Goal: Task Accomplishment & Management: Complete application form

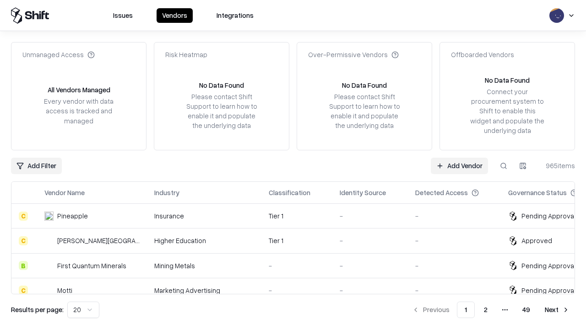
click at [459, 166] on link "Add Vendor" at bounding box center [459, 166] width 57 height 16
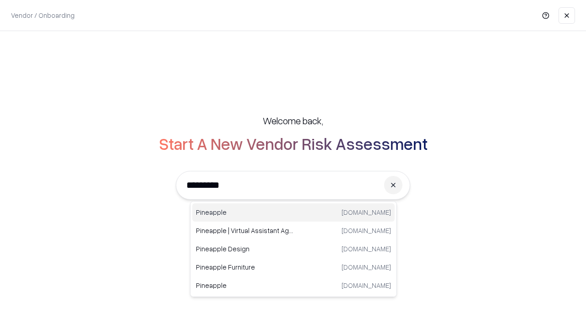
click at [293, 213] on div "Pineapple [DOMAIN_NAME]" at bounding box center [293, 213] width 202 height 18
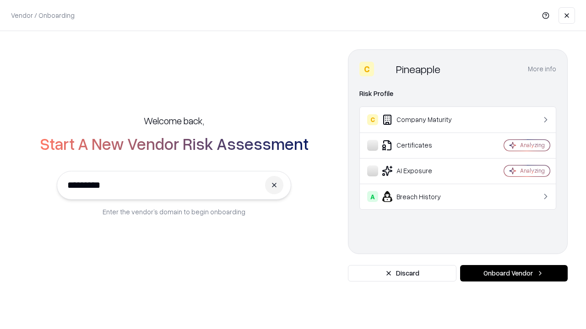
type input "*********"
click at [513, 274] on button "Onboard Vendor" at bounding box center [514, 273] width 108 height 16
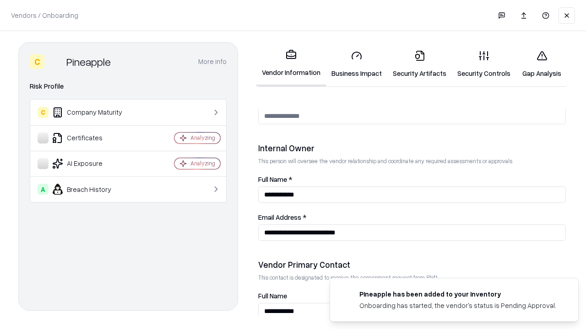
scroll to position [474, 0]
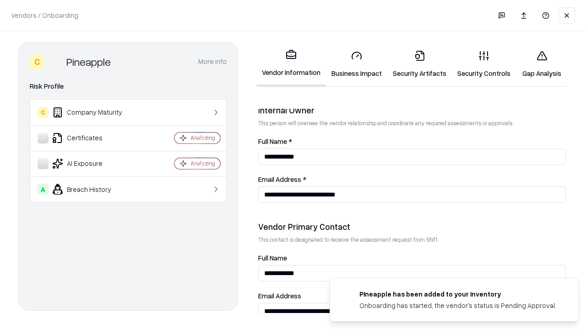
click at [356, 64] on link "Business Impact" at bounding box center [356, 64] width 61 height 43
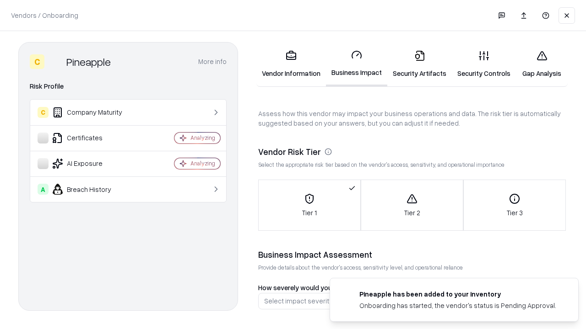
click at [419, 64] on link "Security Artifacts" at bounding box center [419, 64] width 65 height 43
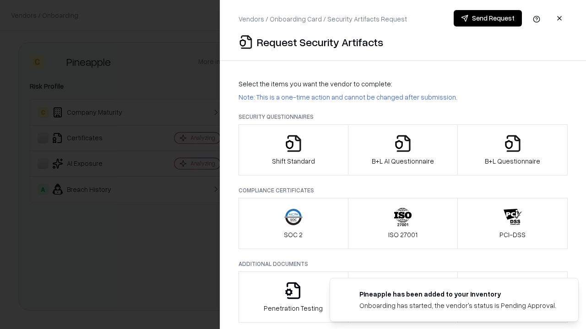
click at [293, 150] on icon "button" at bounding box center [293, 144] width 18 height 18
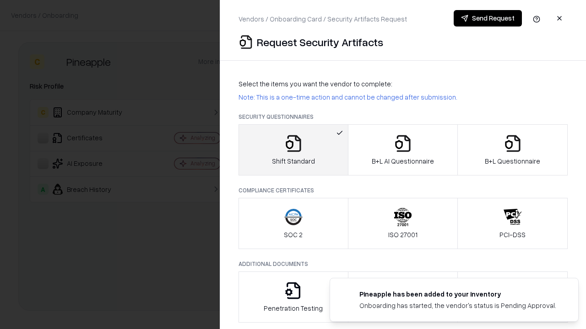
click at [487, 18] on button "Send Request" at bounding box center [487, 18] width 68 height 16
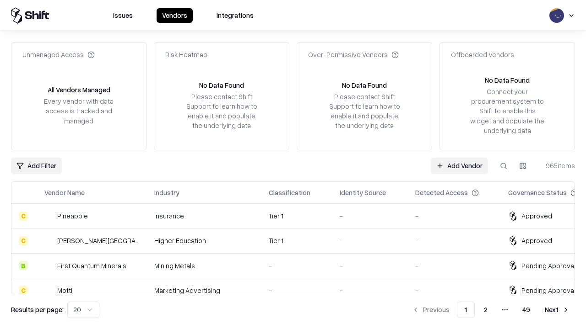
click at [503, 166] on button at bounding box center [503, 166] width 16 height 16
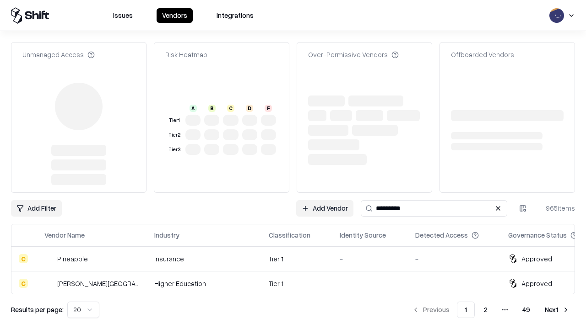
type input "*********"
click at [298, 259] on div "Tier 1" at bounding box center [297, 259] width 56 height 10
click at [459, 200] on link "Add Vendor" at bounding box center [459, 208] width 57 height 16
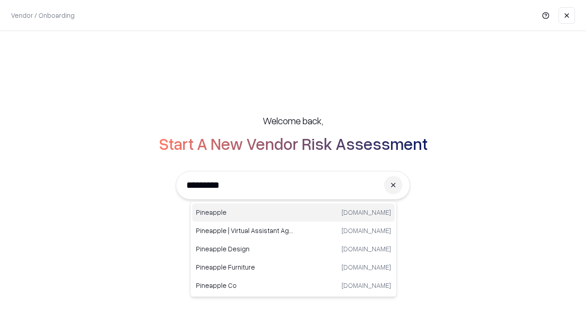
click at [293, 213] on div "Pineapple [DOMAIN_NAME]" at bounding box center [293, 213] width 202 height 18
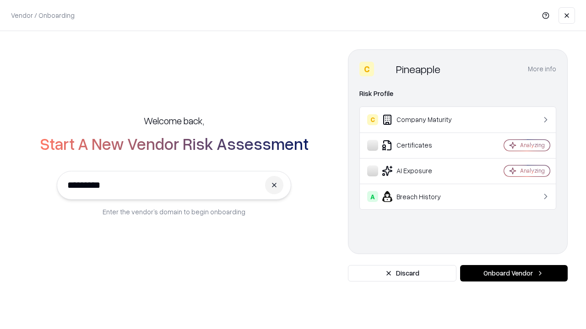
type input "*********"
click at [513, 274] on button "Onboard Vendor" at bounding box center [514, 273] width 108 height 16
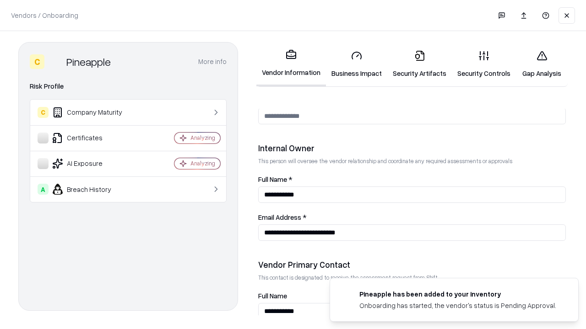
scroll to position [474, 0]
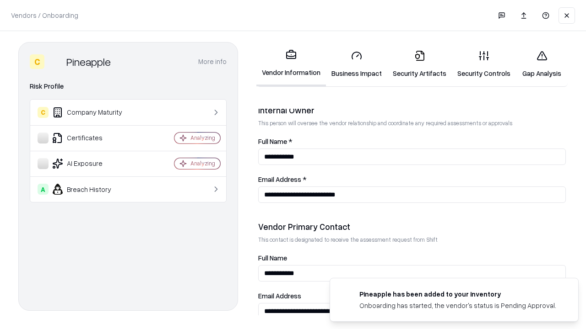
click at [541, 64] on link "Gap Analysis" at bounding box center [542, 64] width 52 height 43
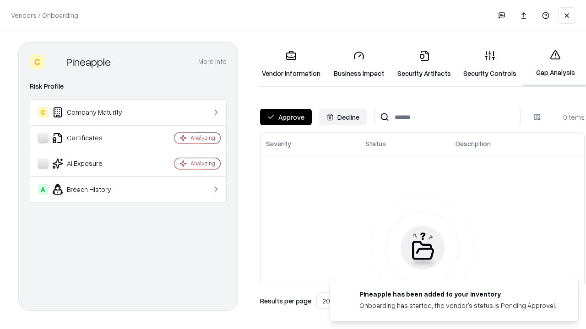
click at [286, 117] on button "Approve" at bounding box center [286, 117] width 52 height 16
